Goal: Task Accomplishment & Management: Check status

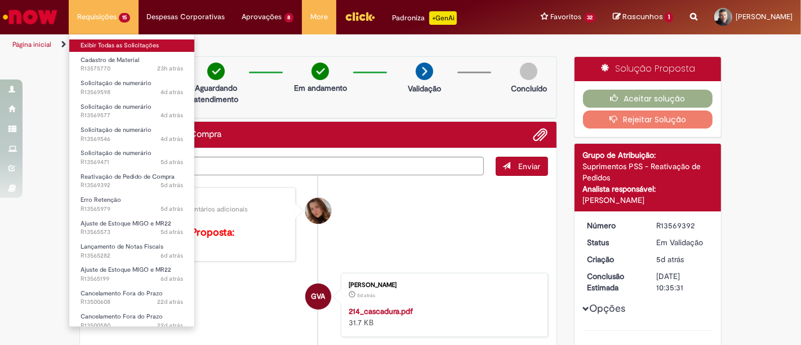
click at [100, 43] on link "Exibir Todas as Solicitações" at bounding box center [131, 45] width 125 height 12
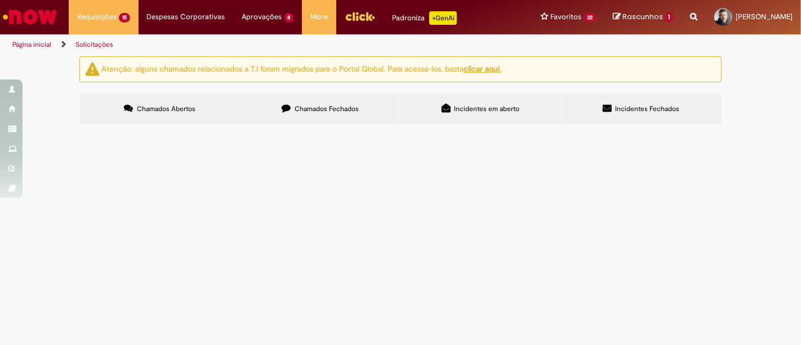
scroll to position [181, 0]
click at [0, 0] on span "Solicito lançamento das NFs complementares 257564-1, 257562-1, 257561-1, 257559…" at bounding box center [0, 0] width 0 height 0
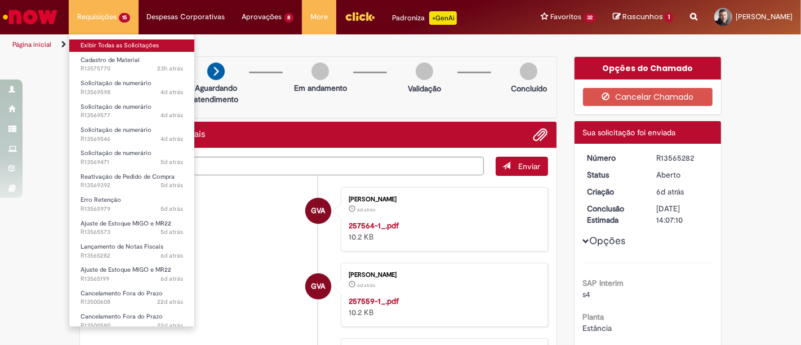
click at [103, 41] on link "Exibir Todas as Solicitações" at bounding box center [131, 45] width 125 height 12
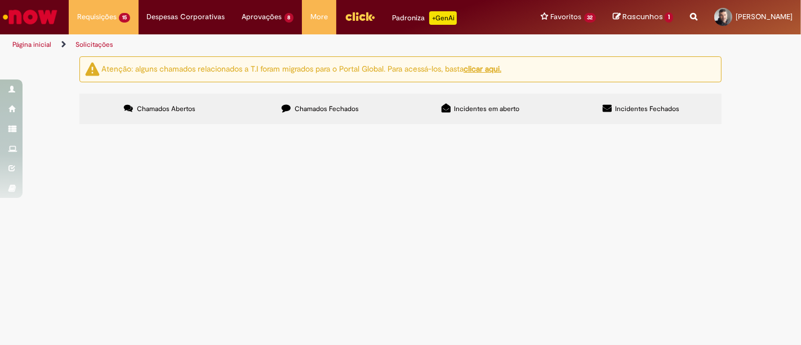
scroll to position [181, 0]
click at [0, 0] on span "Solicito ajuste de saldo da NF 227-612, a mesma foi lançada com a quantidade in…" at bounding box center [0, 0] width 0 height 0
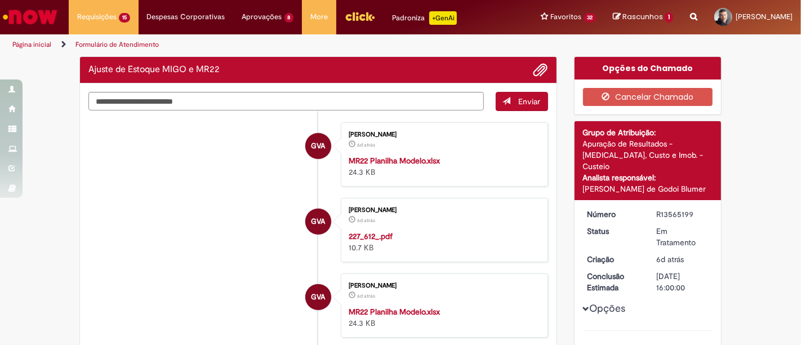
click at [602, 183] on div "[PERSON_NAME] de Godoi Blumer" at bounding box center [648, 188] width 130 height 11
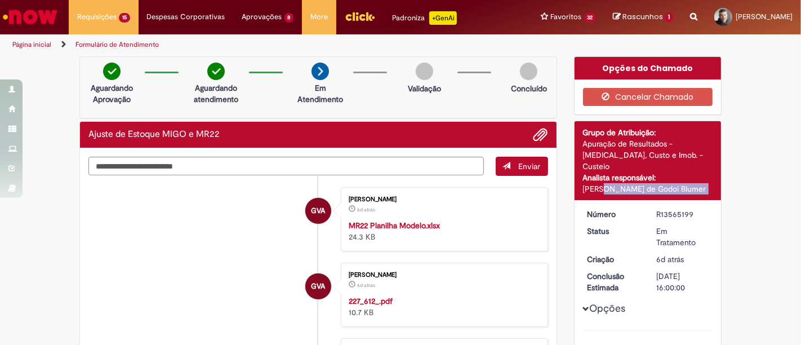
copy div "[PERSON_NAME] de Godoi Blumer"
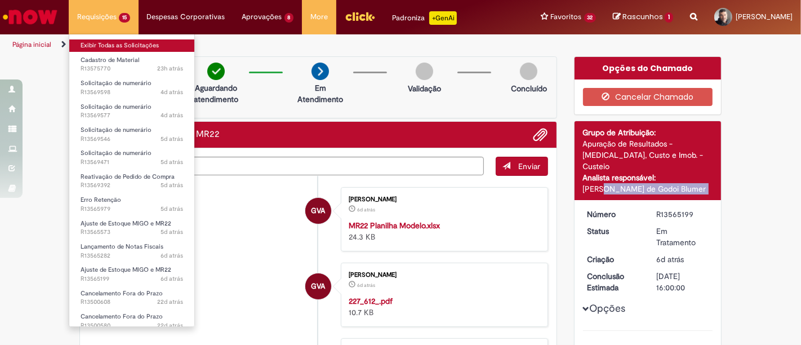
click at [97, 49] on link "Exibir Todas as Solicitações" at bounding box center [131, 45] width 125 height 12
